Goal: Task Accomplishment & Management: Complete application form

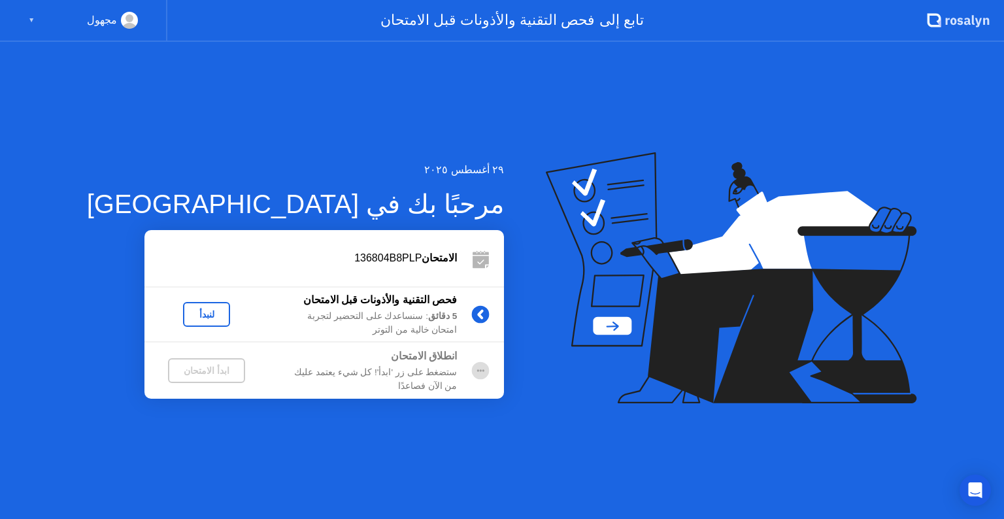
click at [191, 310] on div "لنبدأ" at bounding box center [206, 314] width 37 height 10
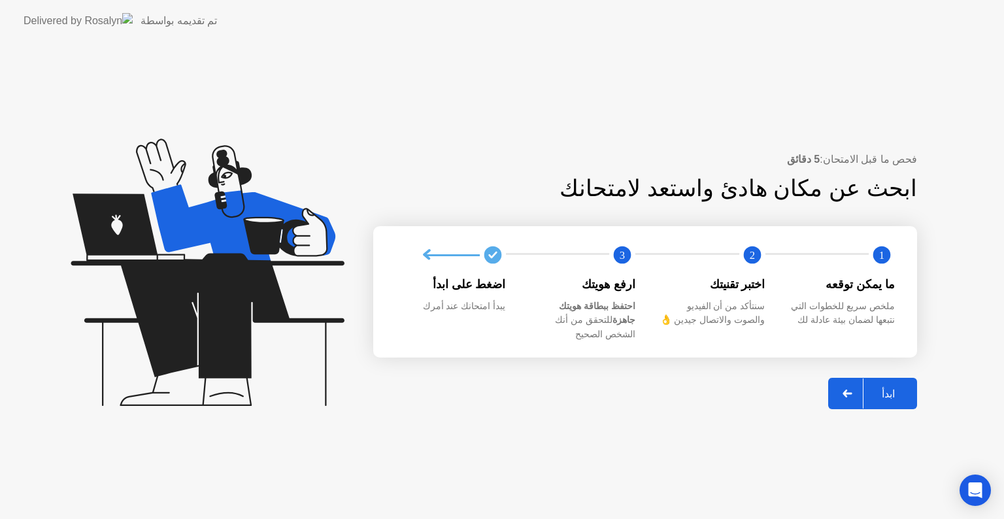
click at [879, 387] on div "ابدأ" at bounding box center [888, 393] width 50 height 12
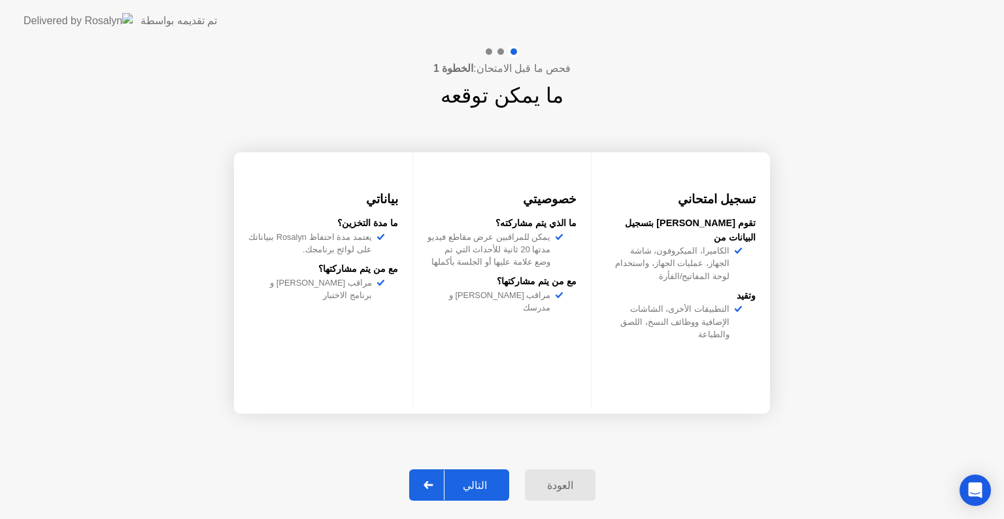
click at [473, 479] on div "التالي" at bounding box center [474, 485] width 61 height 12
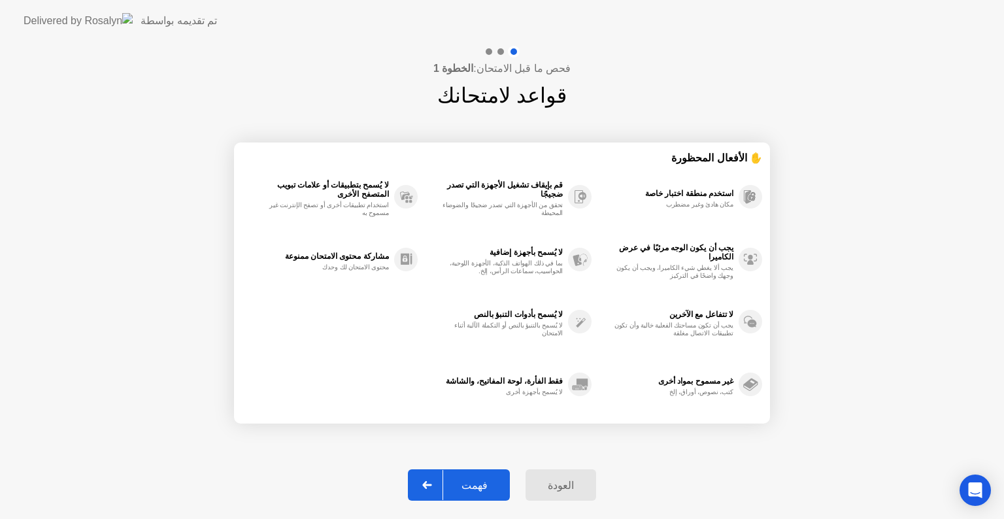
click at [473, 479] on div "فهمت" at bounding box center [474, 485] width 63 height 12
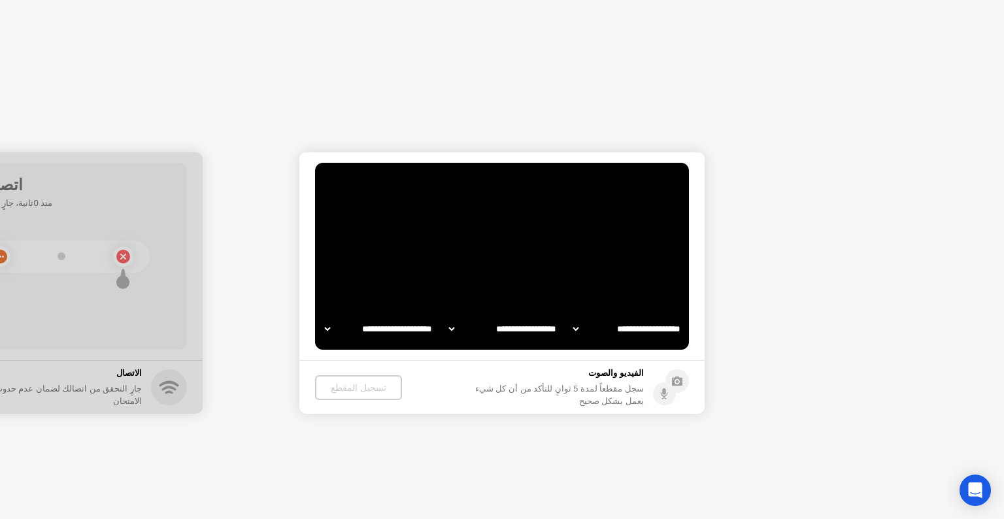
select select "**********"
select select "*******"
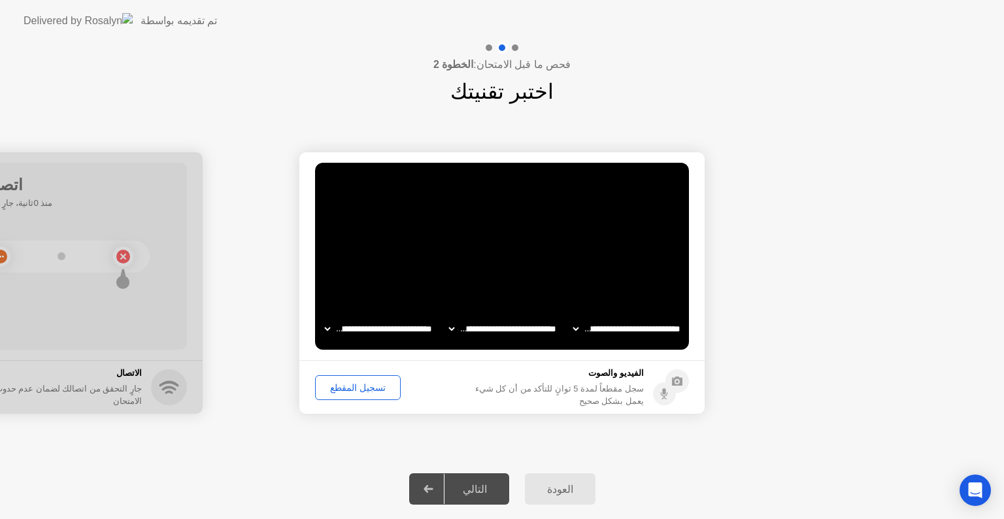
click at [374, 387] on div "تسجيل المقطع" at bounding box center [357, 387] width 76 height 10
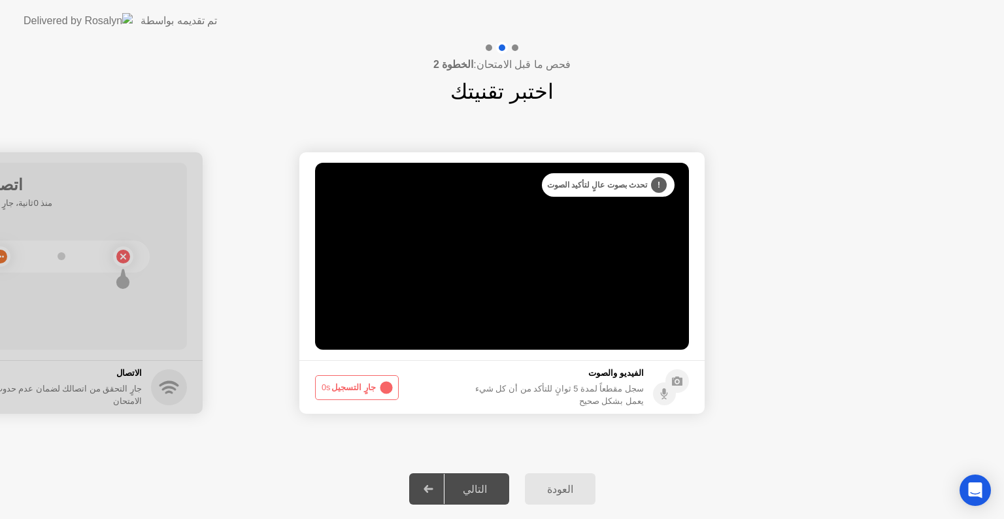
click at [464, 487] on div "التالي" at bounding box center [474, 489] width 61 height 12
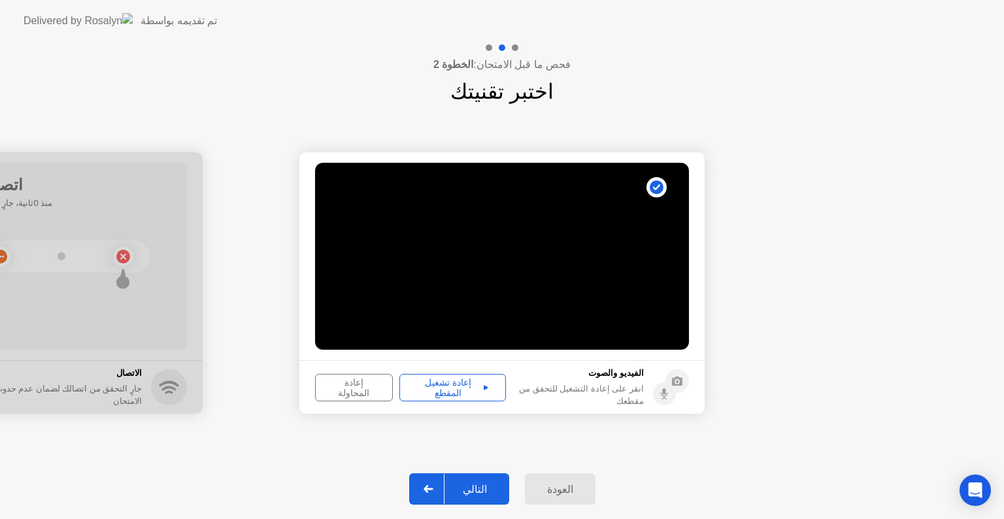
click at [455, 490] on div "التالي" at bounding box center [474, 489] width 61 height 12
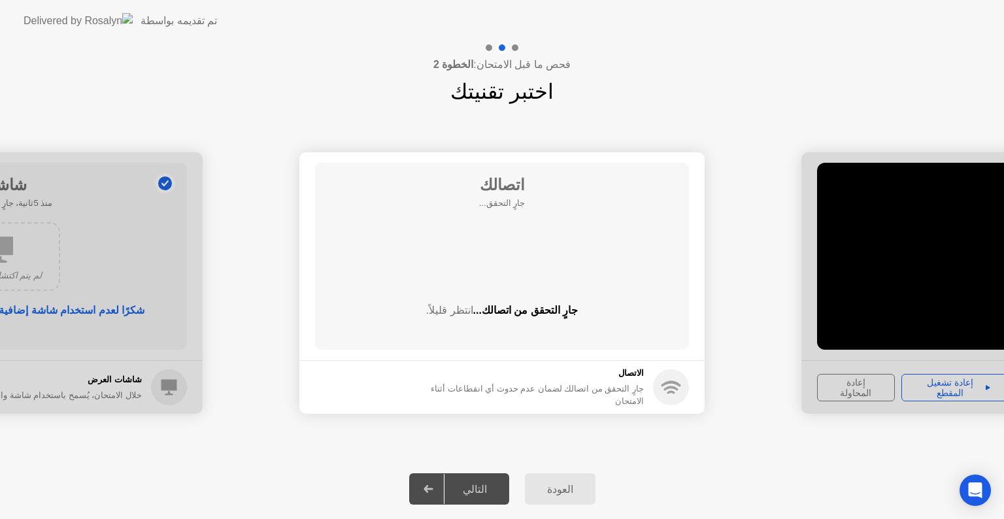
click at [455, 490] on div "التالي" at bounding box center [474, 489] width 61 height 12
click at [464, 489] on div "التالي" at bounding box center [474, 489] width 61 height 12
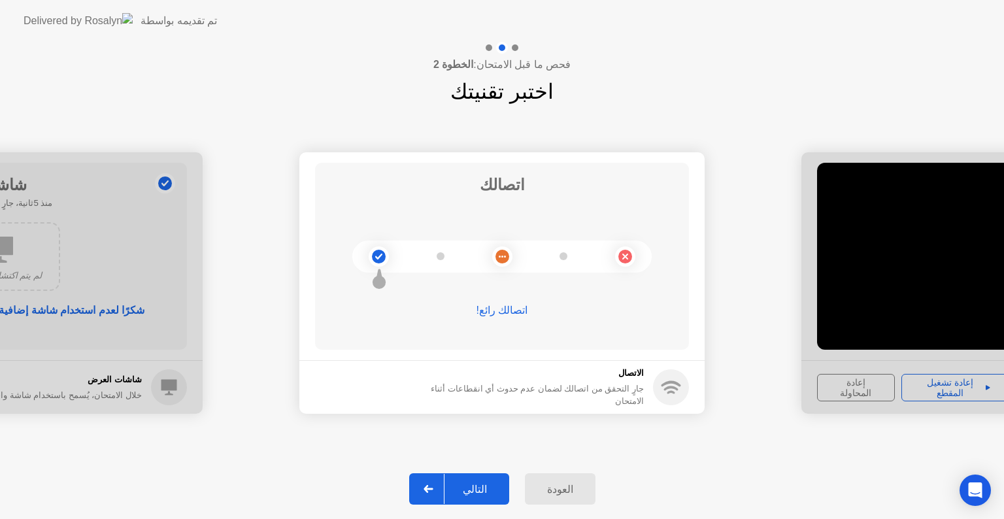
click at [464, 489] on div "التالي" at bounding box center [474, 489] width 61 height 12
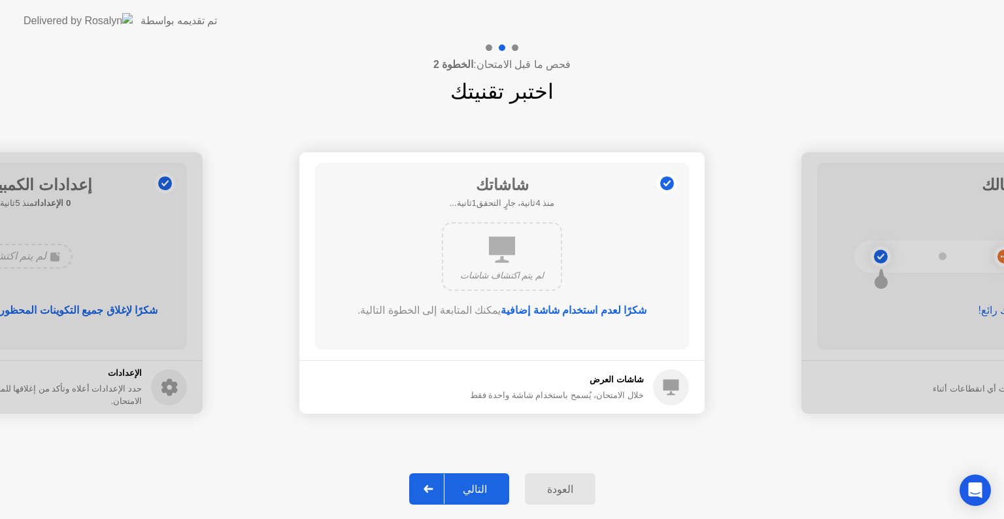
click at [476, 491] on div "التالي" at bounding box center [474, 489] width 61 height 12
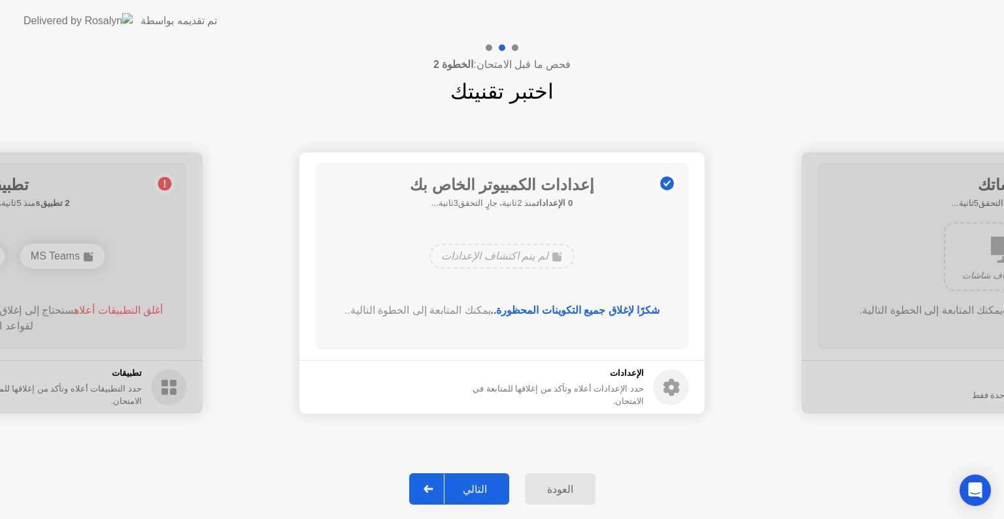
click at [476, 491] on div "التالي" at bounding box center [474, 489] width 61 height 12
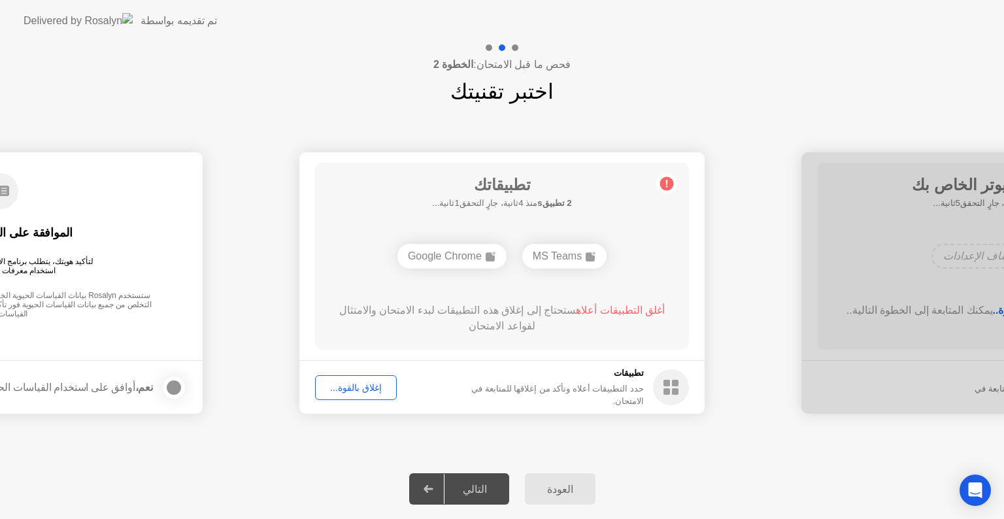
click at [373, 390] on div "إغلاق بالقوة..." at bounding box center [355, 387] width 73 height 10
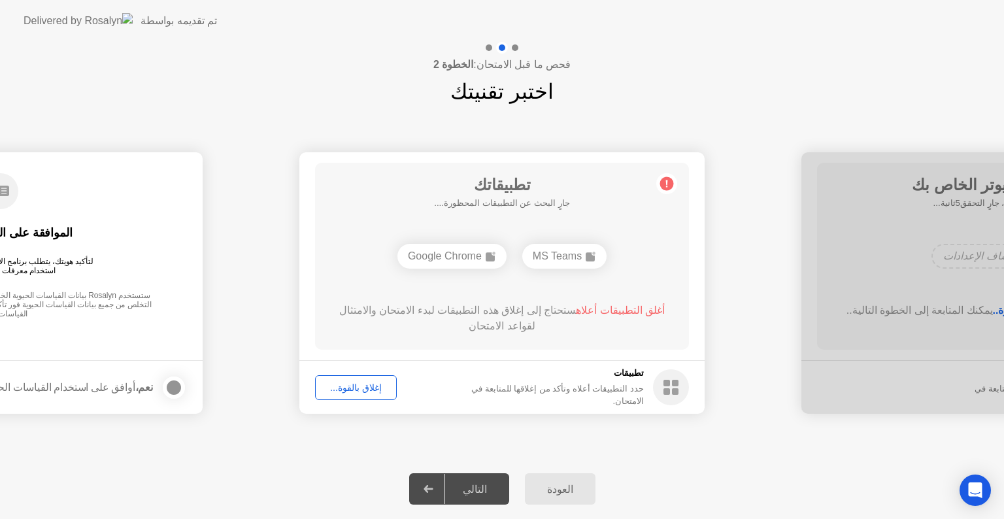
click at [475, 486] on div "التالي" at bounding box center [474, 489] width 61 height 12
click at [368, 389] on div "إغلاق بالقوة..." at bounding box center [355, 387] width 73 height 10
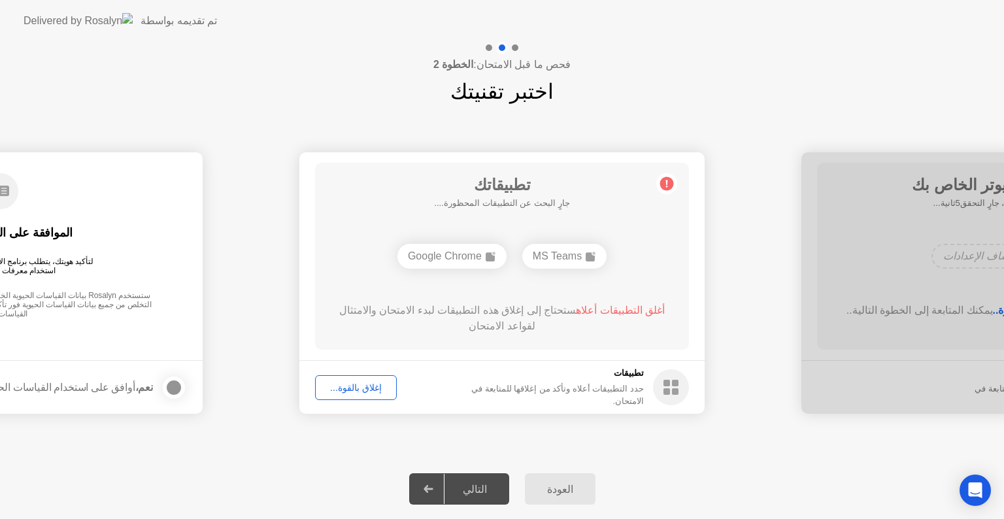
click at [491, 483] on div "التالي" at bounding box center [474, 489] width 61 height 12
click at [487, 483] on div "التالي" at bounding box center [474, 489] width 61 height 12
click at [346, 384] on div "إغلاق بالقوة..." at bounding box center [355, 387] width 73 height 10
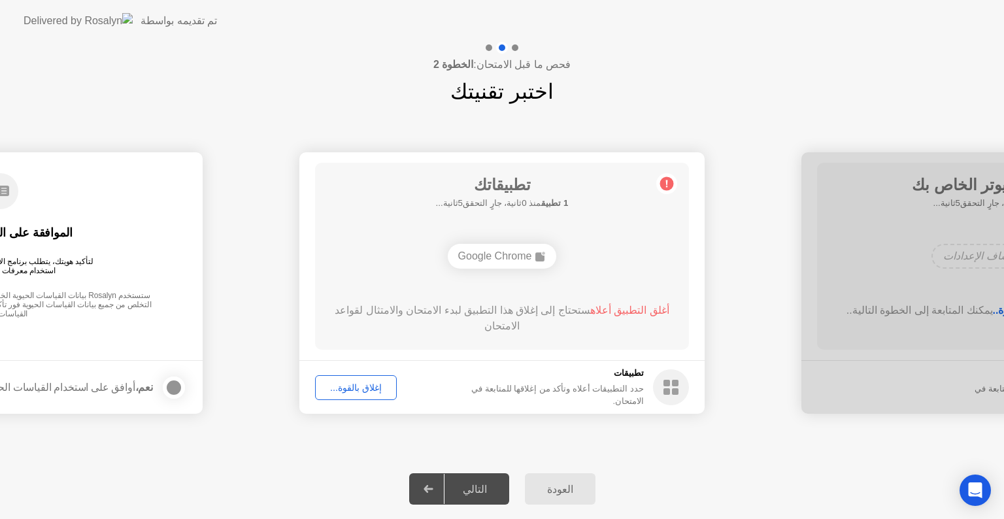
click at [342, 382] on div "إغلاق بالقوة..." at bounding box center [355, 387] width 73 height 10
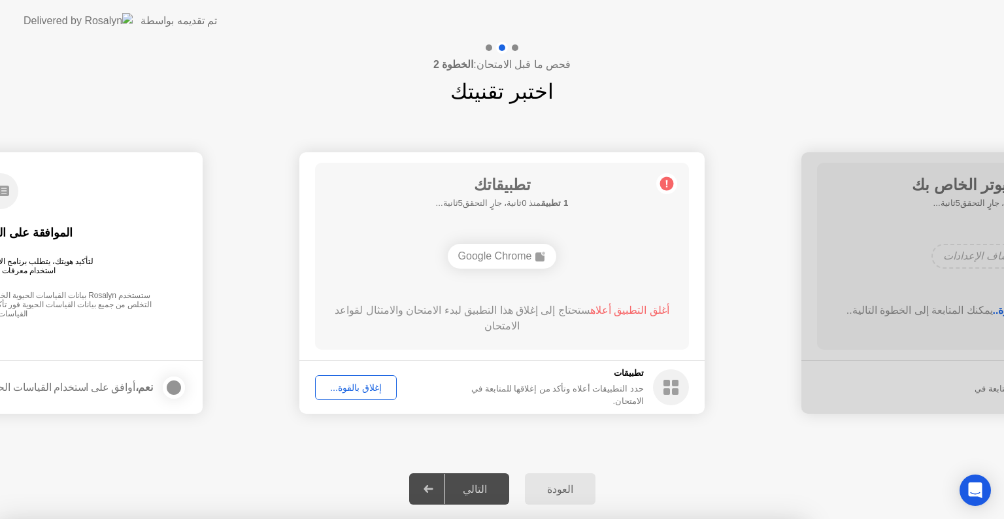
click at [342, 518] on div at bounding box center [502, 519] width 1004 height 0
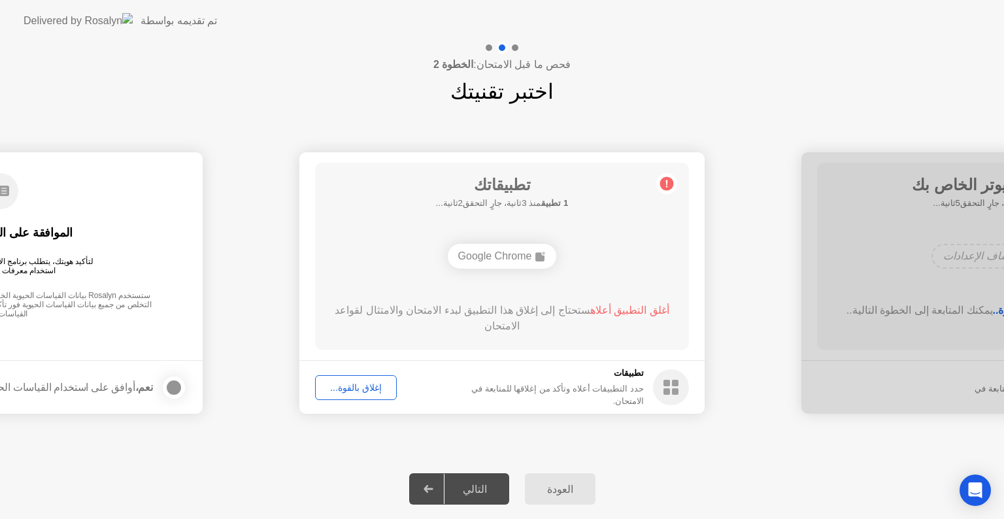
click at [473, 483] on div "التالي" at bounding box center [474, 489] width 61 height 12
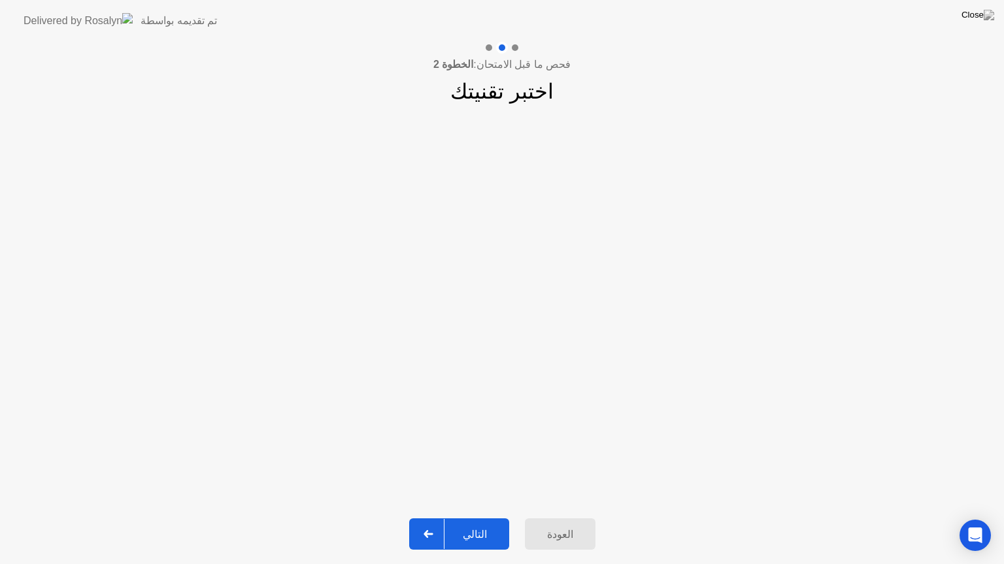
click at [476, 518] on div "التالي" at bounding box center [474, 535] width 61 height 12
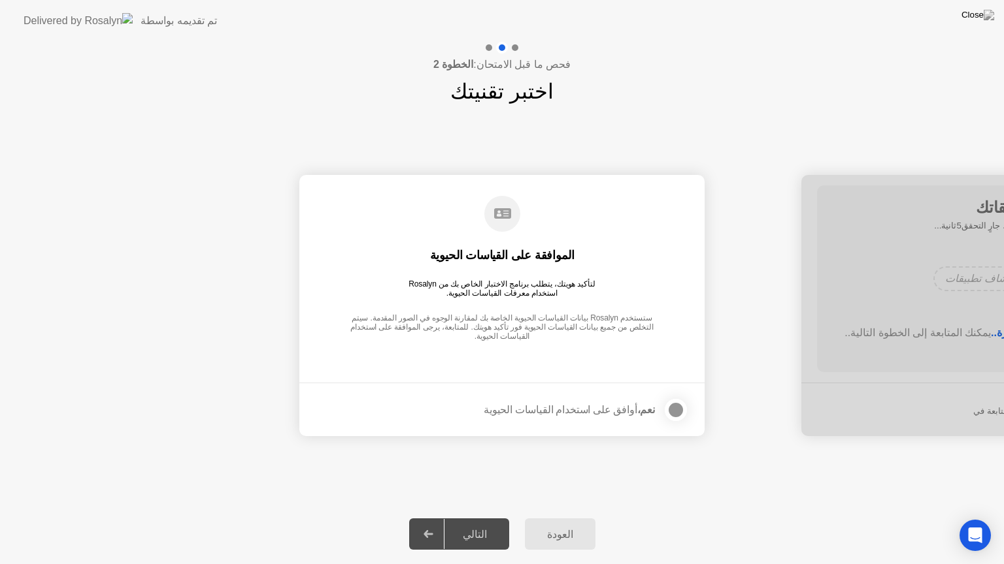
click at [674, 412] on div at bounding box center [676, 410] width 16 height 16
click at [476, 518] on div "التالي" at bounding box center [474, 535] width 61 height 12
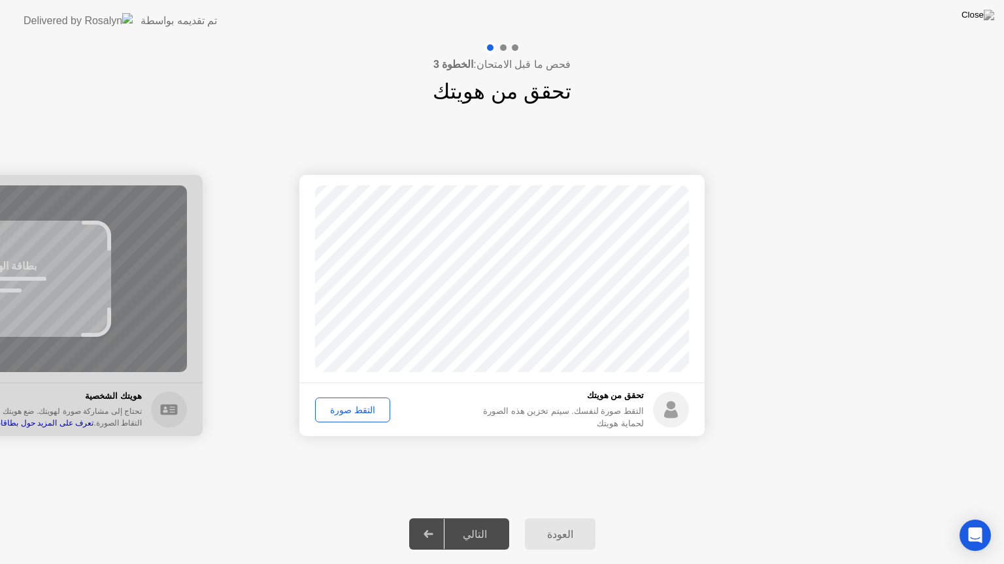
click at [470, 518] on div "التالي" at bounding box center [474, 535] width 61 height 12
click at [355, 409] on div "التقط صورة" at bounding box center [352, 410] width 66 height 10
click at [468, 518] on div "التالي" at bounding box center [474, 535] width 61 height 12
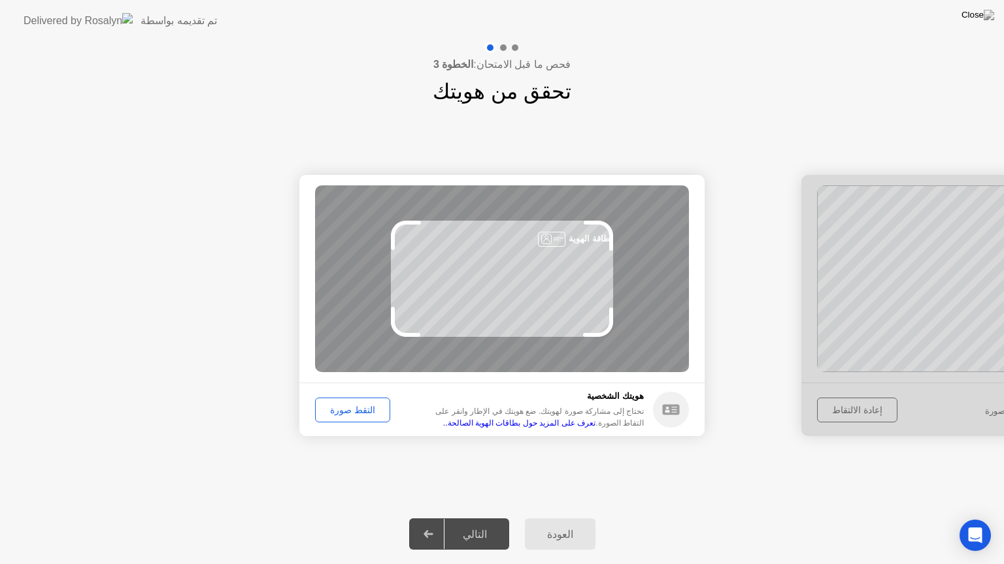
click at [353, 410] on div "التقط صورة" at bounding box center [352, 410] width 66 height 10
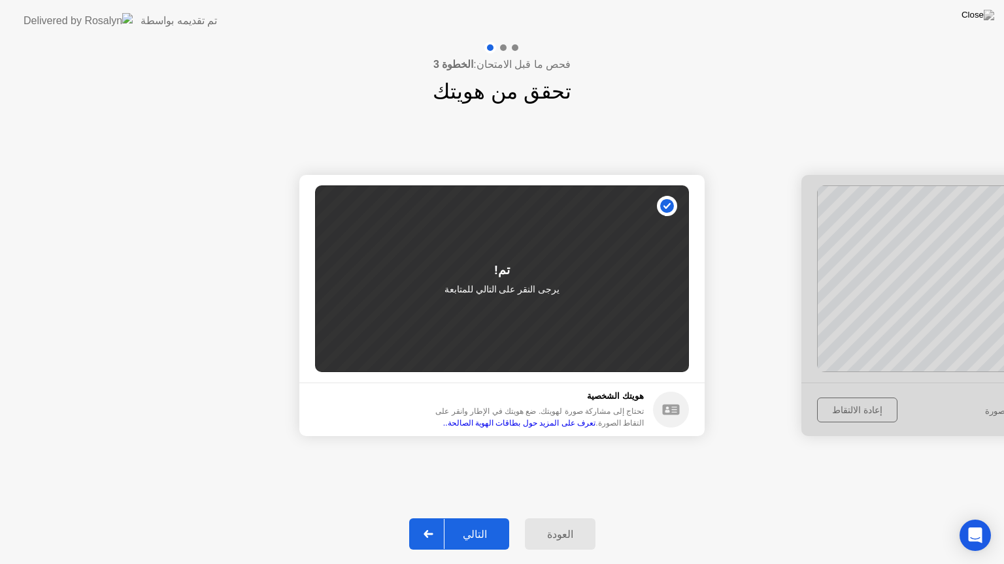
click at [473, 518] on div "التالي" at bounding box center [474, 535] width 61 height 12
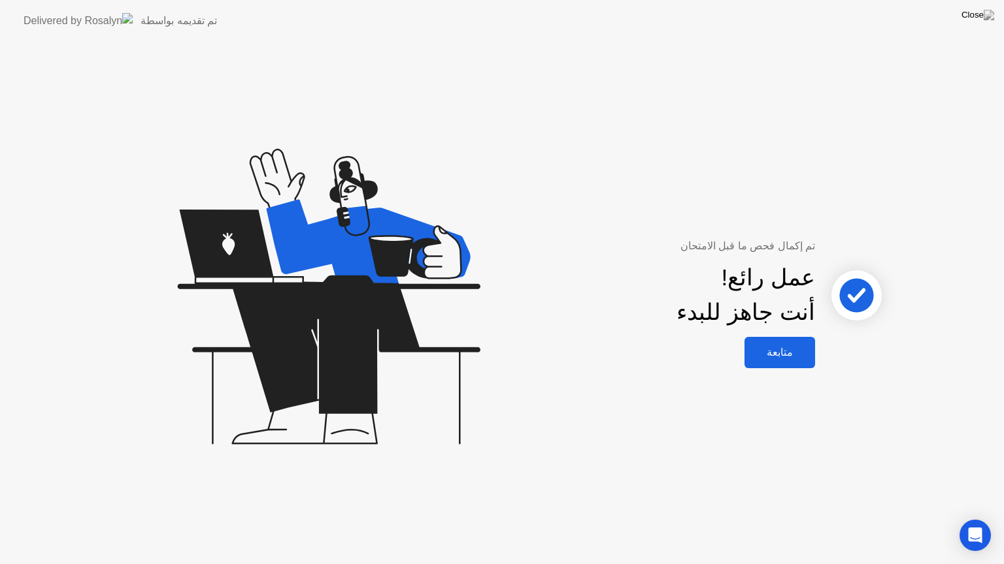
click at [796, 350] on div "متابعة" at bounding box center [779, 352] width 63 height 12
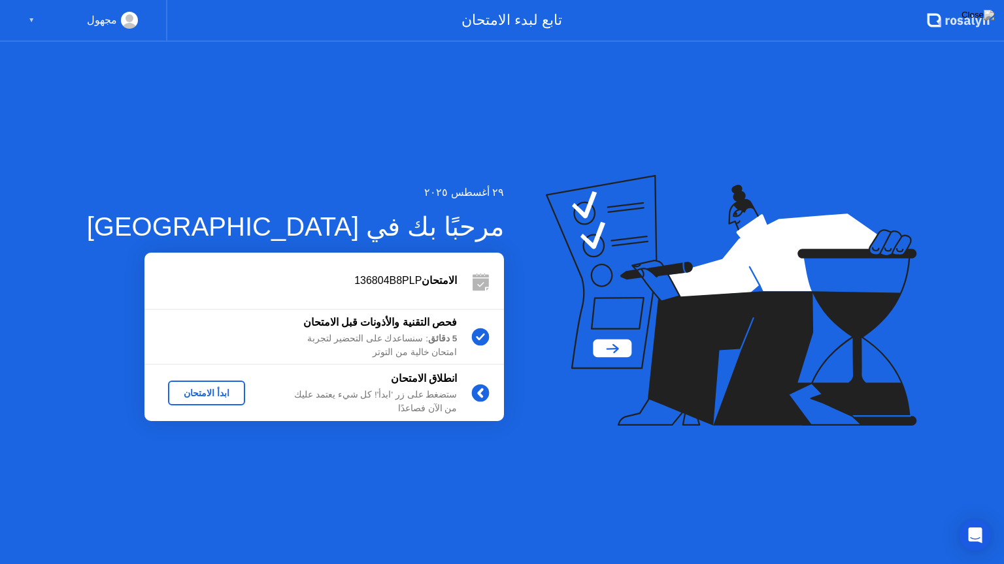
click at [199, 395] on div "ابدأ الامتحان" at bounding box center [206, 393] width 67 height 10
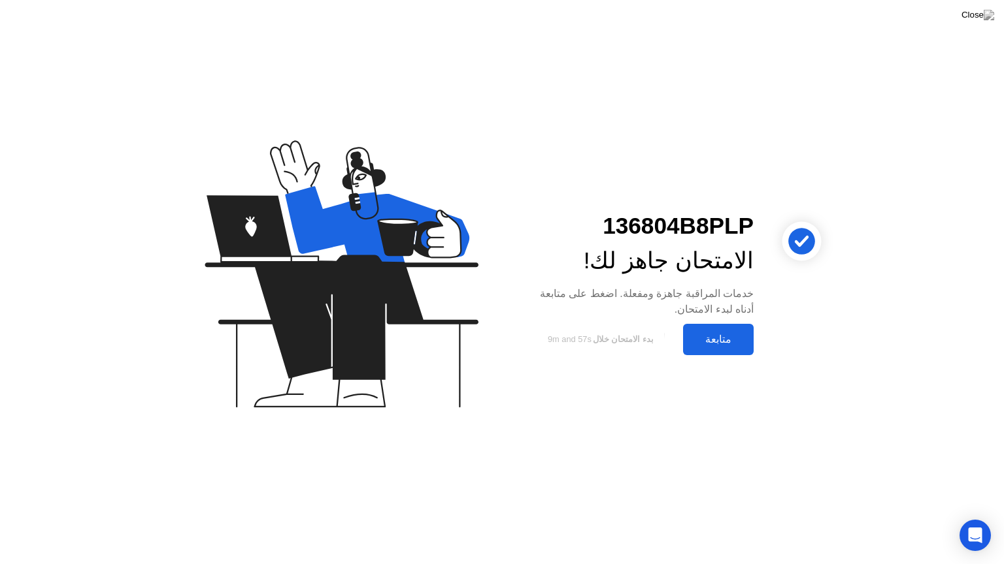
click at [711, 342] on div "متابعة" at bounding box center [718, 339] width 63 height 12
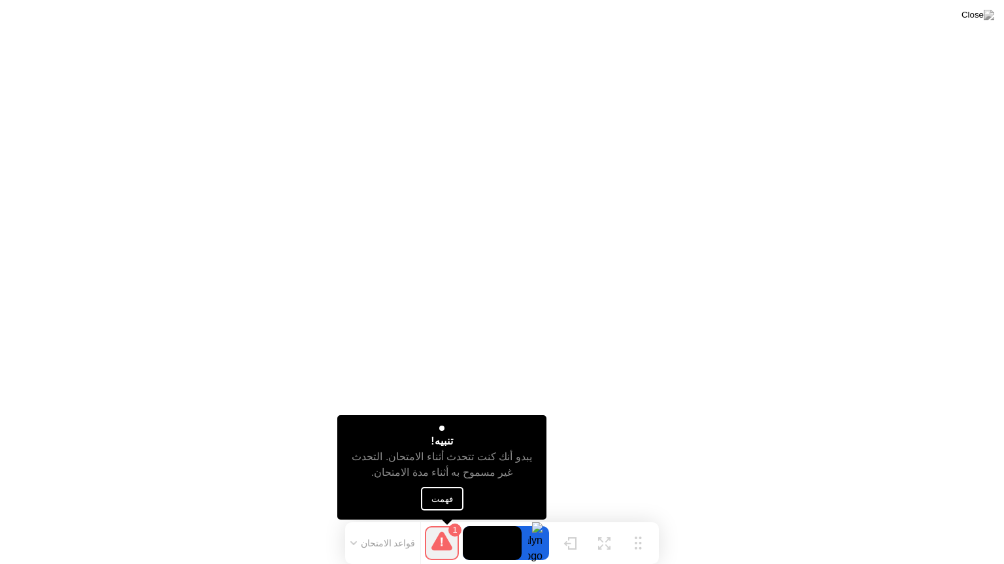
click at [448, 491] on button "فهمت" at bounding box center [442, 499] width 42 height 24
